Goal: Information Seeking & Learning: Learn about a topic

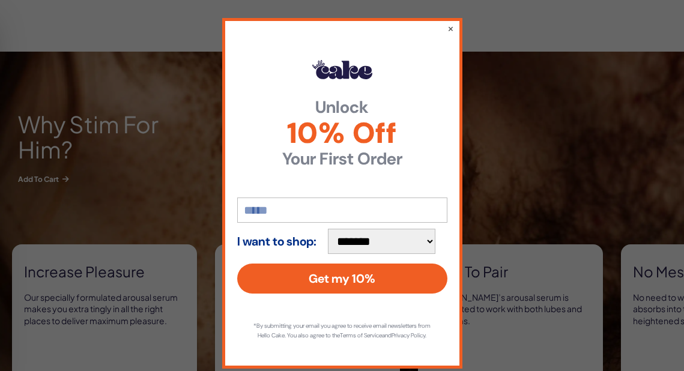
scroll to position [501, 0]
click at [450, 27] on button "×" at bounding box center [450, 28] width 8 height 14
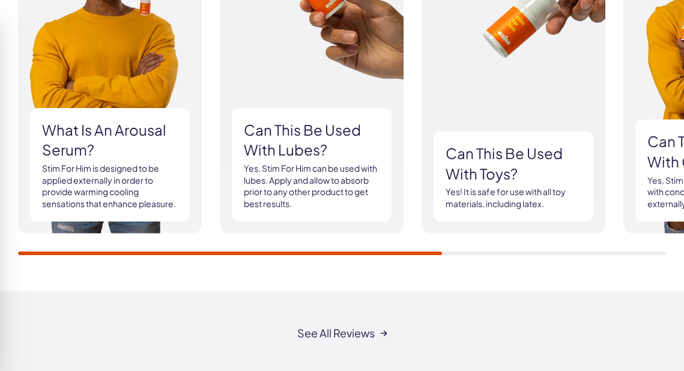
scroll to position [1334, 0]
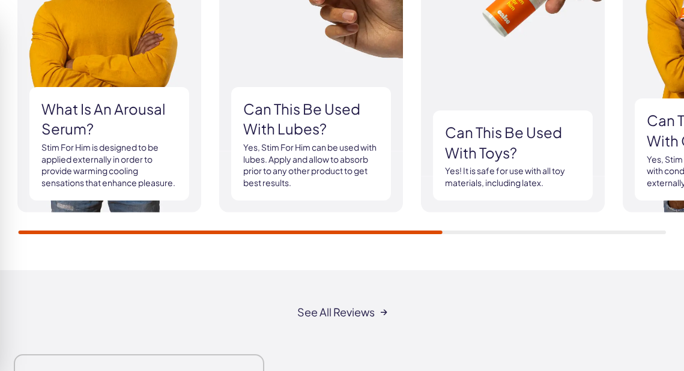
click at [302, 139] on h3 "Can this be used with lubes?" at bounding box center [311, 119] width 136 height 40
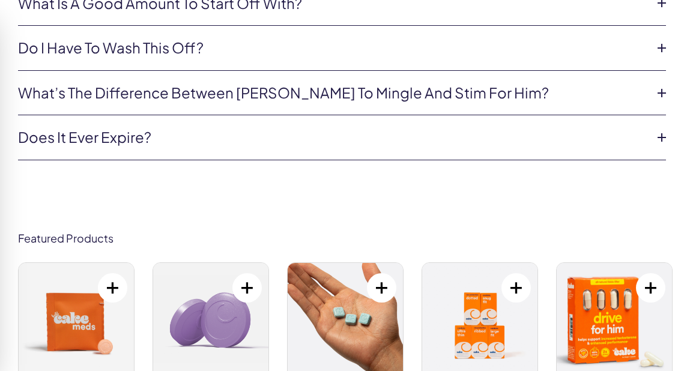
scroll to position [4410, 0]
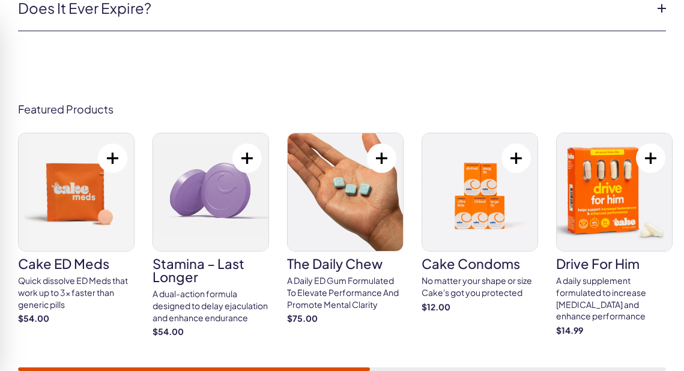
scroll to position [4536, 0]
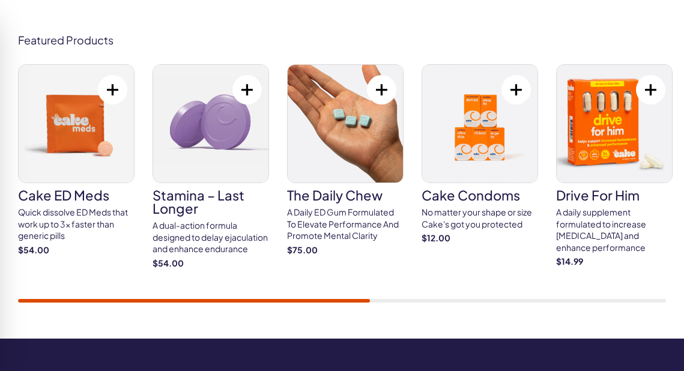
scroll to position [4646, 0]
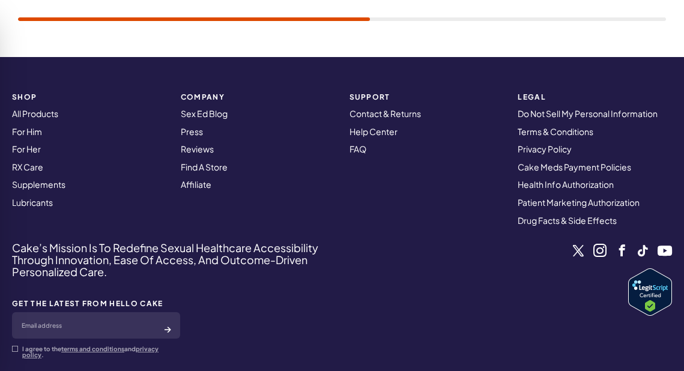
scroll to position [0, 0]
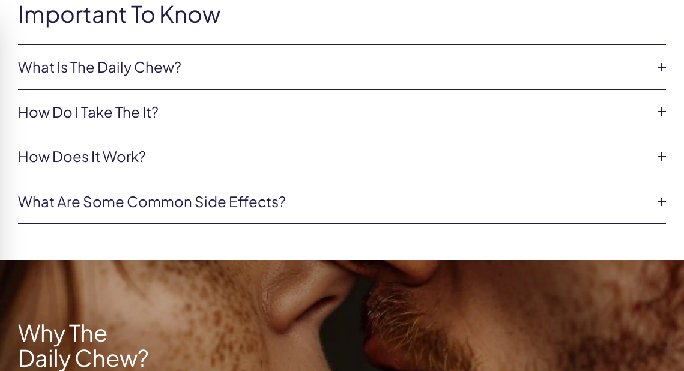
scroll to position [656, 0]
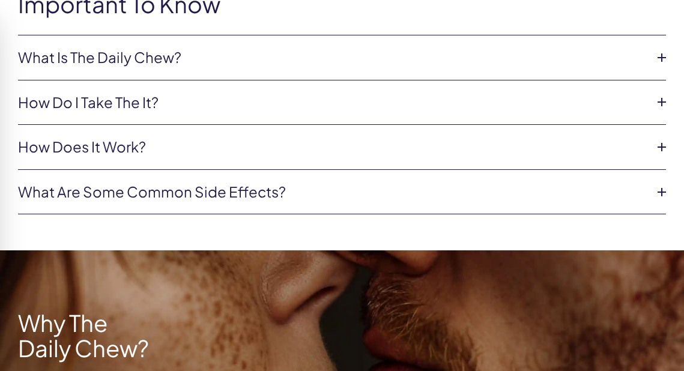
click at [295, 68] on link "What Is The Daily Chew?" at bounding box center [332, 57] width 629 height 20
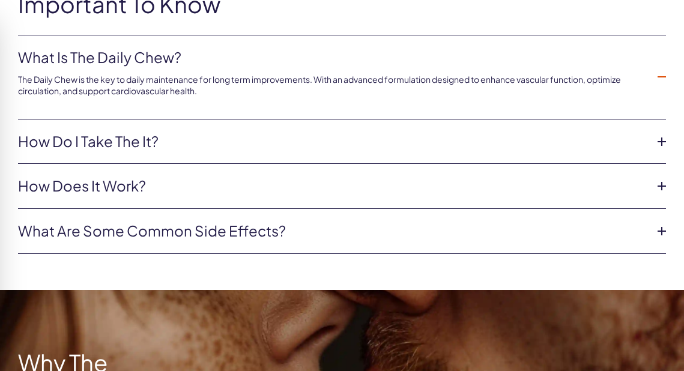
click at [220, 152] on link "How do i take the it?" at bounding box center [332, 141] width 629 height 20
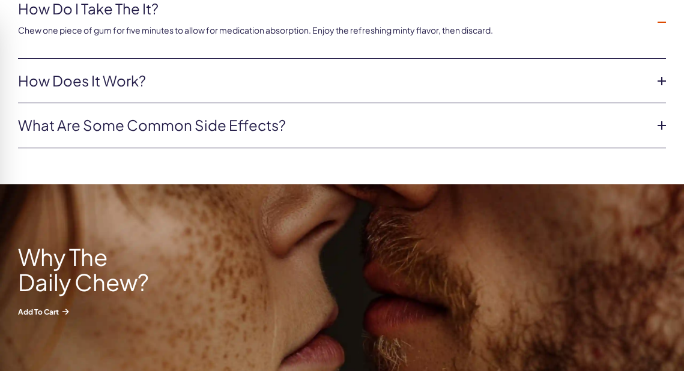
scroll to position [751, 0]
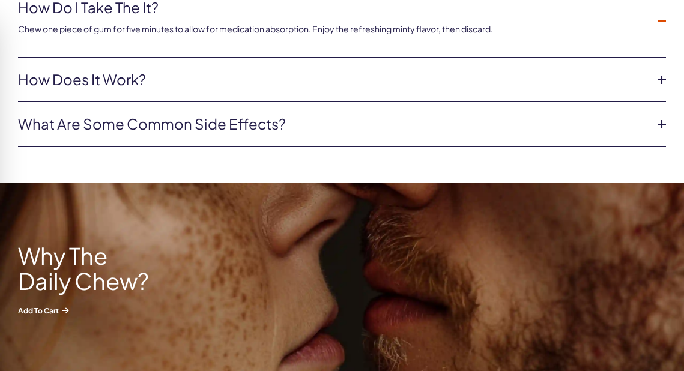
click at [181, 90] on link "How Does it Work?" at bounding box center [332, 80] width 629 height 20
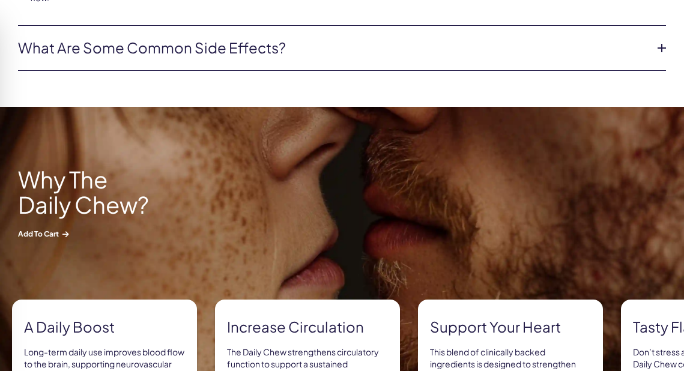
scroll to position [905, 0]
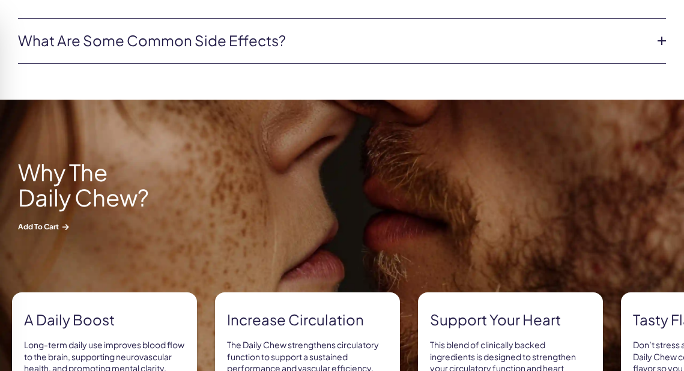
click at [238, 51] on link "What are some common side effects?" at bounding box center [332, 41] width 629 height 20
